Goal: Task Accomplishment & Management: Use online tool/utility

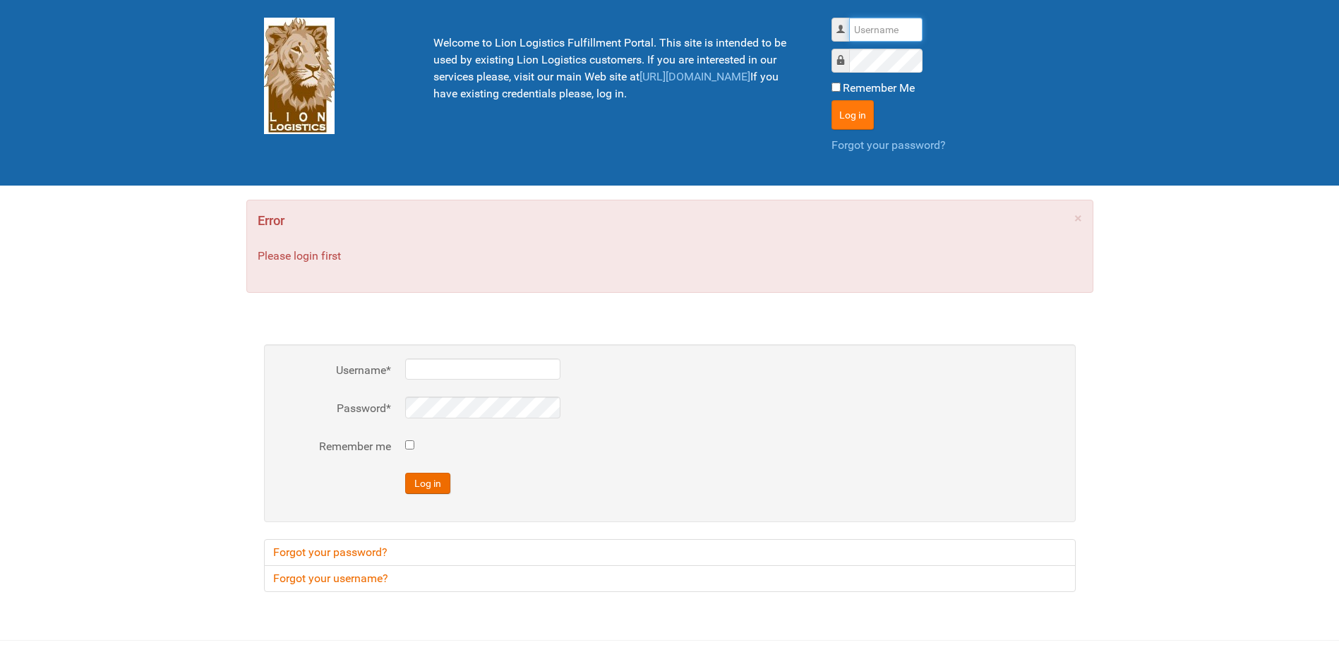
type input "Lion"
click at [858, 119] on button "Log in" at bounding box center [853, 115] width 42 height 30
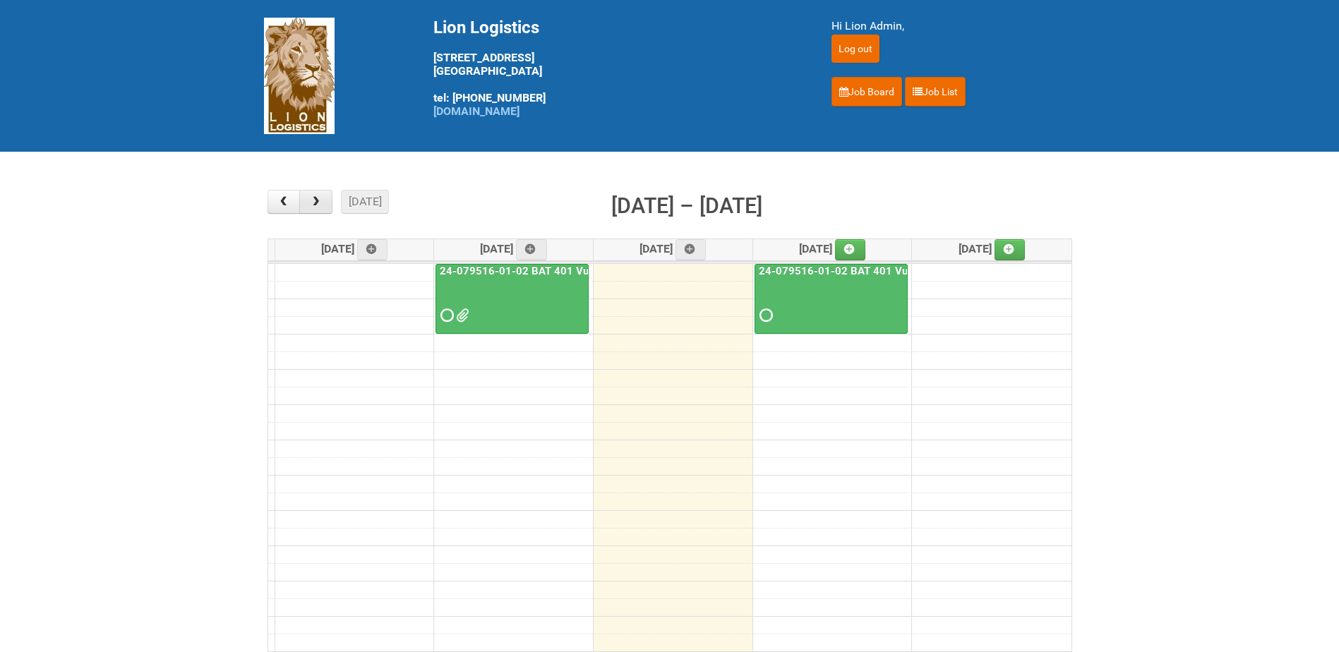
click at [311, 206] on span "button" at bounding box center [315, 201] width 13 height 11
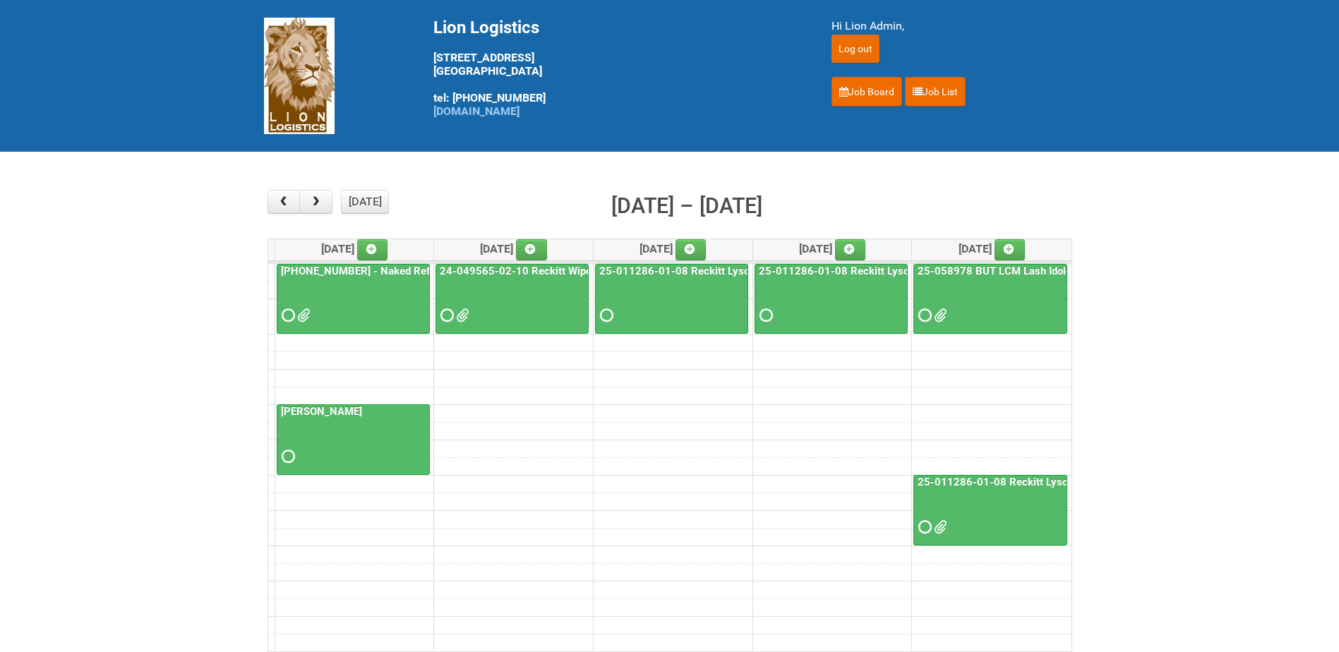
click at [340, 273] on link "25-055556-01 - Naked Reformulation" at bounding box center [380, 271] width 205 height 13
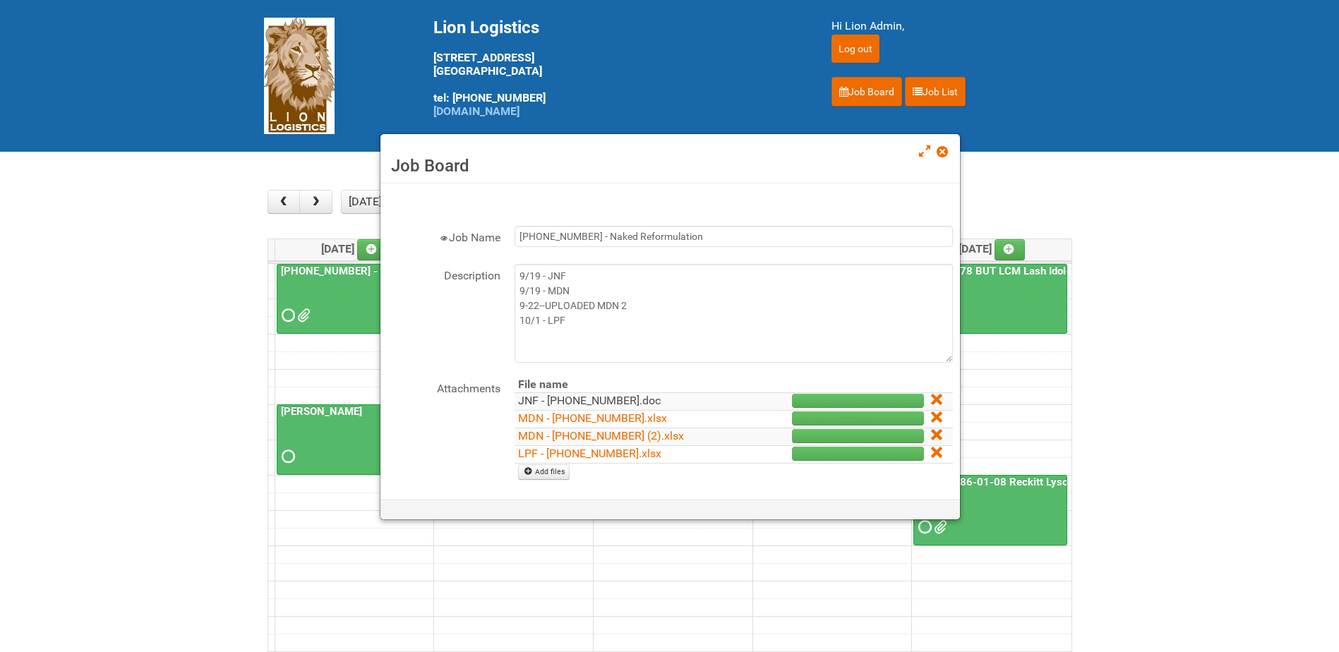
click at [580, 401] on link "JNF - 25-055556-01.doc" at bounding box center [589, 400] width 143 height 13
click at [585, 453] on link "LPF - 25-055556-01.xlsx" at bounding box center [589, 453] width 143 height 13
click at [940, 152] on span at bounding box center [942, 152] width 10 height 10
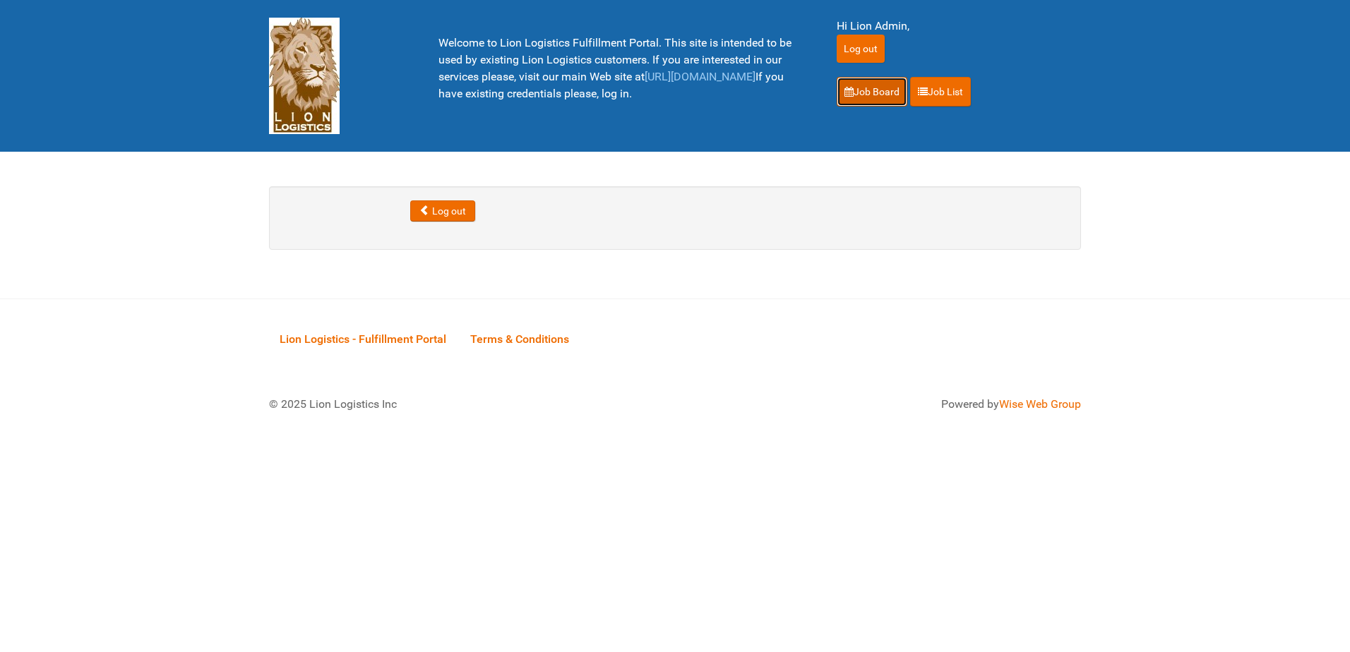
click at [866, 82] on link "Job Board" at bounding box center [871, 92] width 71 height 30
